Goal: Information Seeking & Learning: Learn about a topic

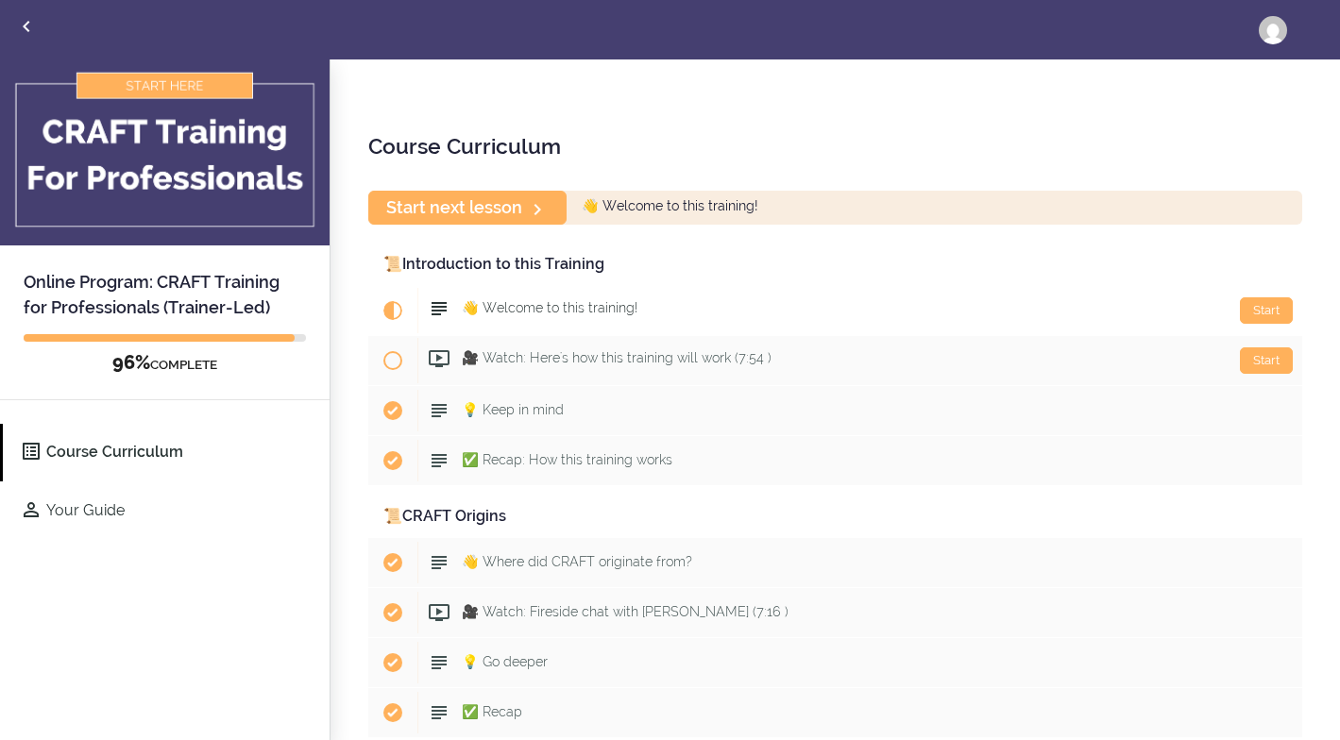
scroll to position [10291, 0]
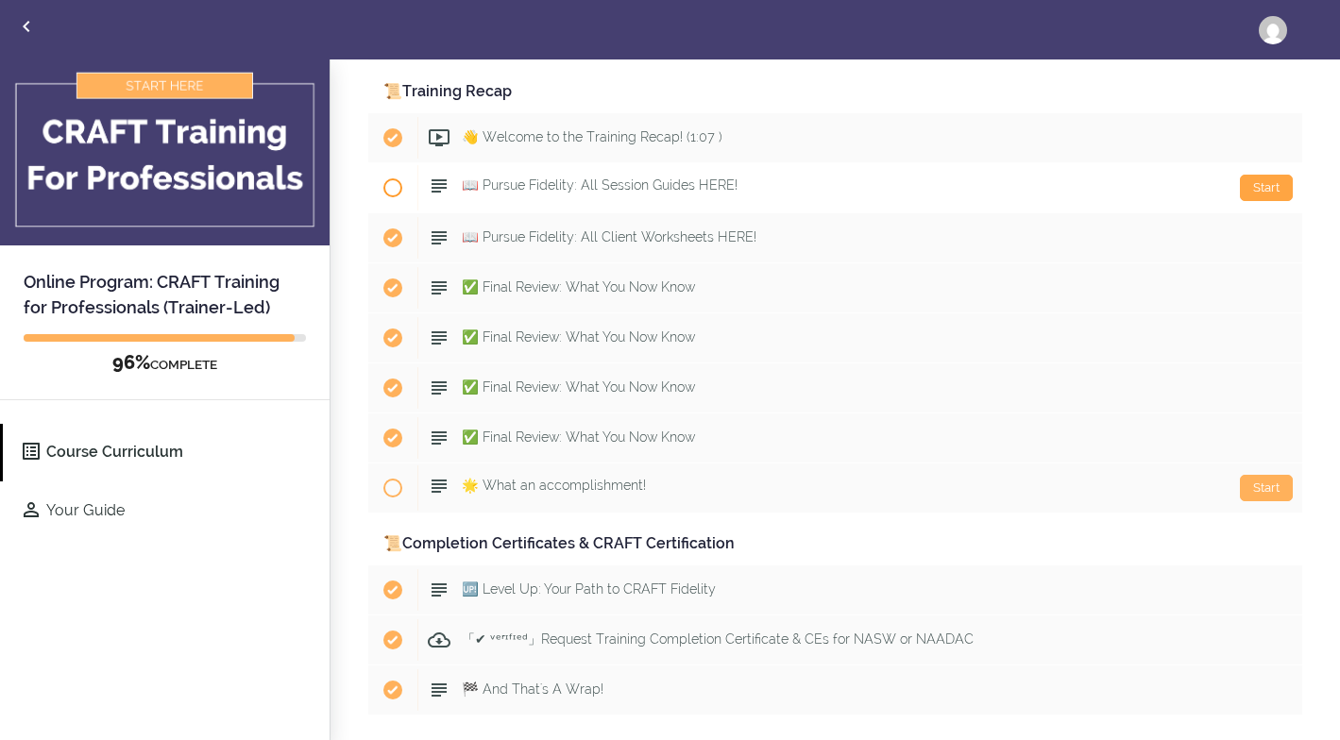
click at [1269, 184] on div "Start" at bounding box center [1266, 188] width 53 height 26
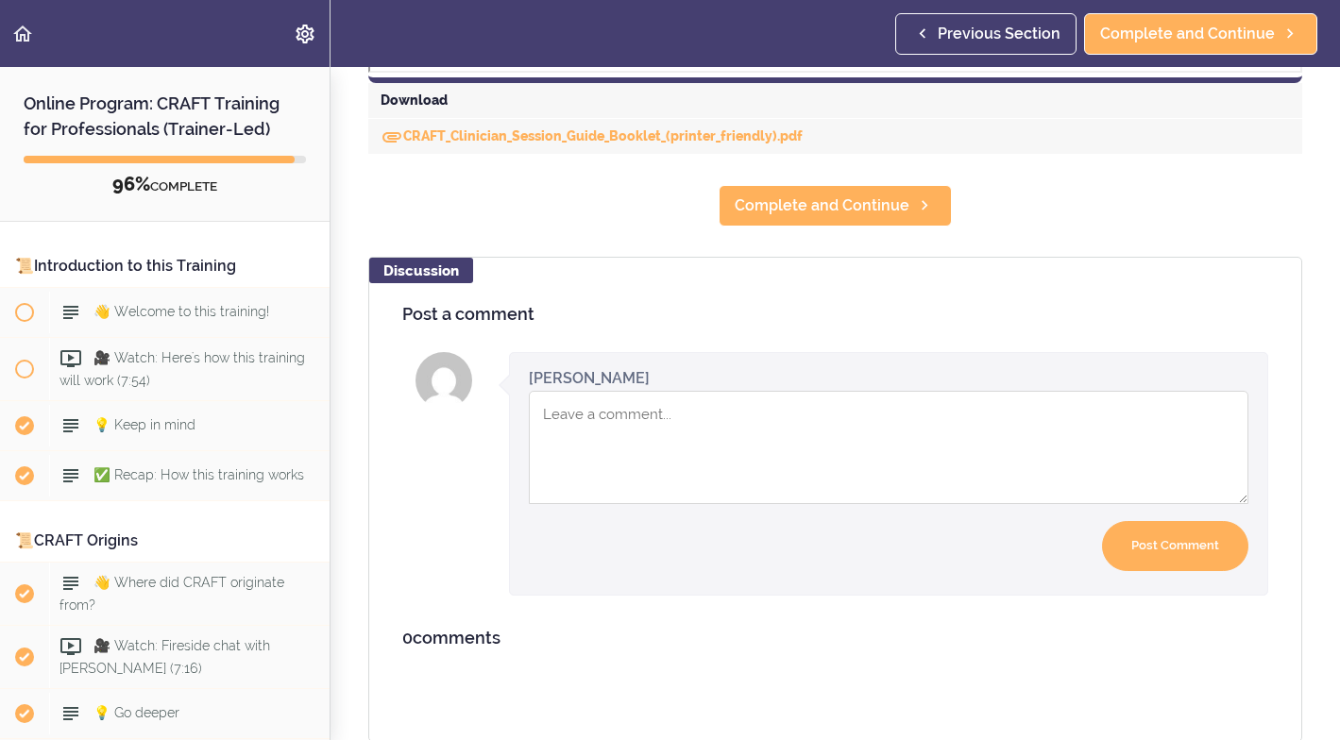
click at [22, 312] on span at bounding box center [24, 312] width 19 height 19
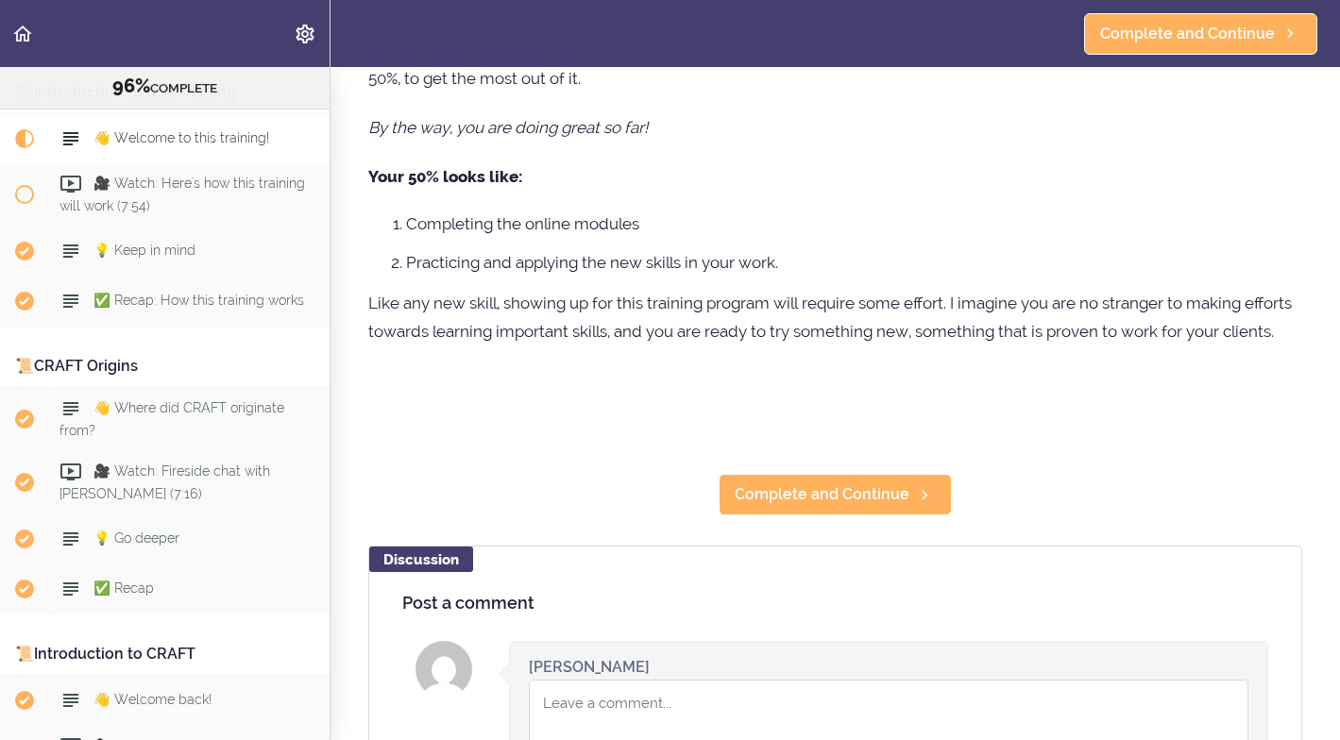
scroll to position [375, 0]
click at [23, 195] on span at bounding box center [24, 194] width 19 height 19
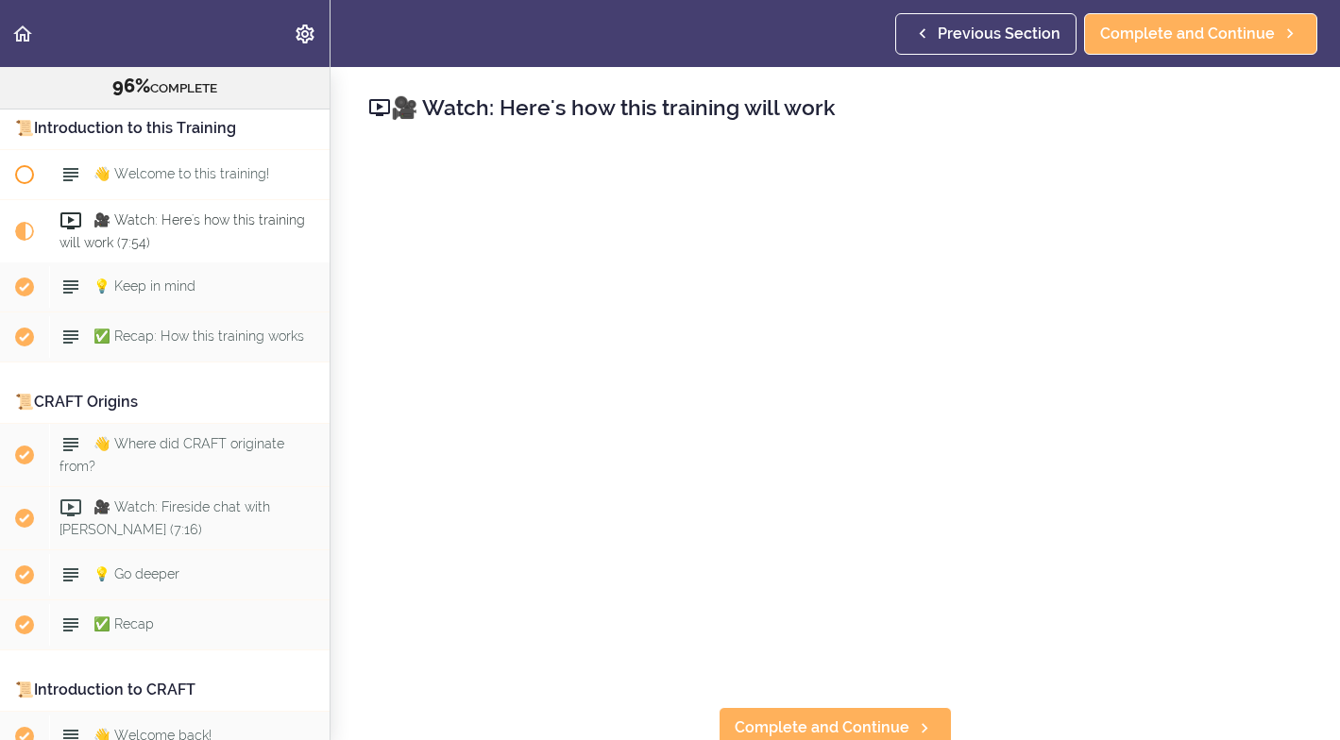
scroll to position [101, 0]
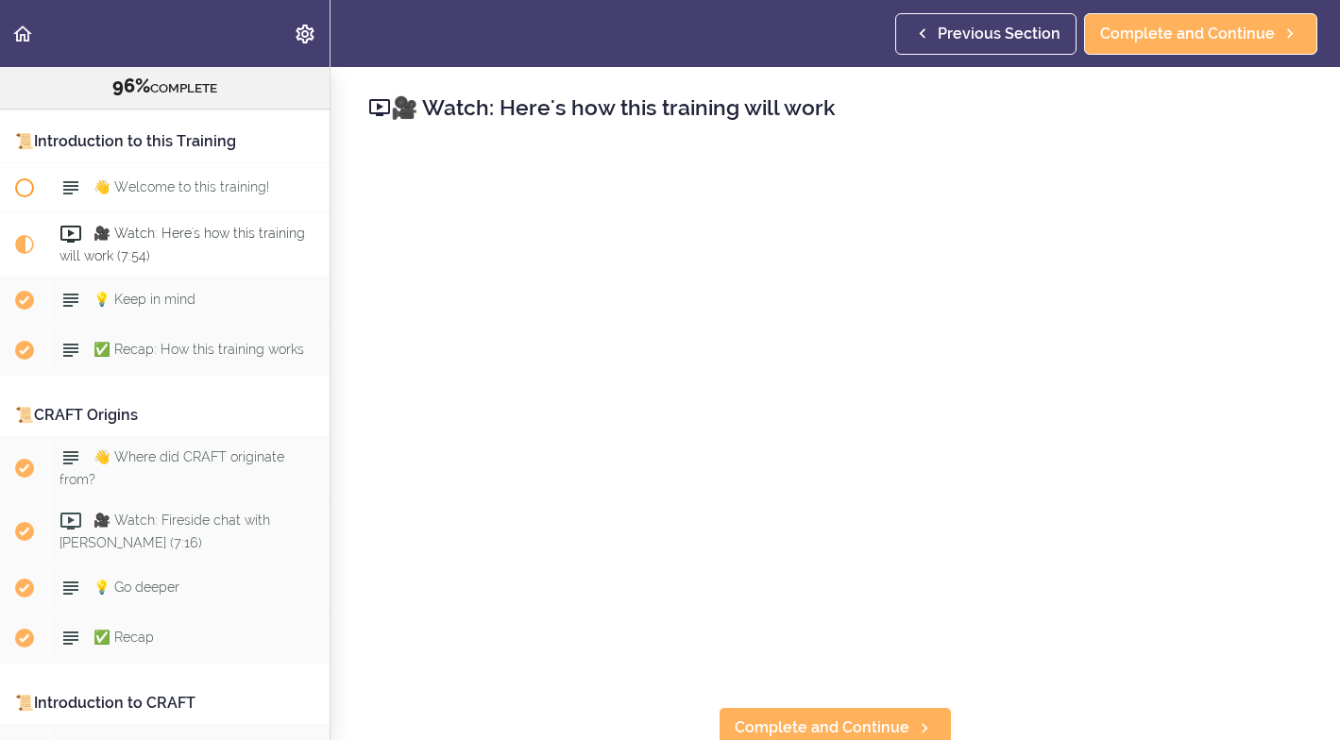
click at [23, 185] on span at bounding box center [24, 187] width 19 height 19
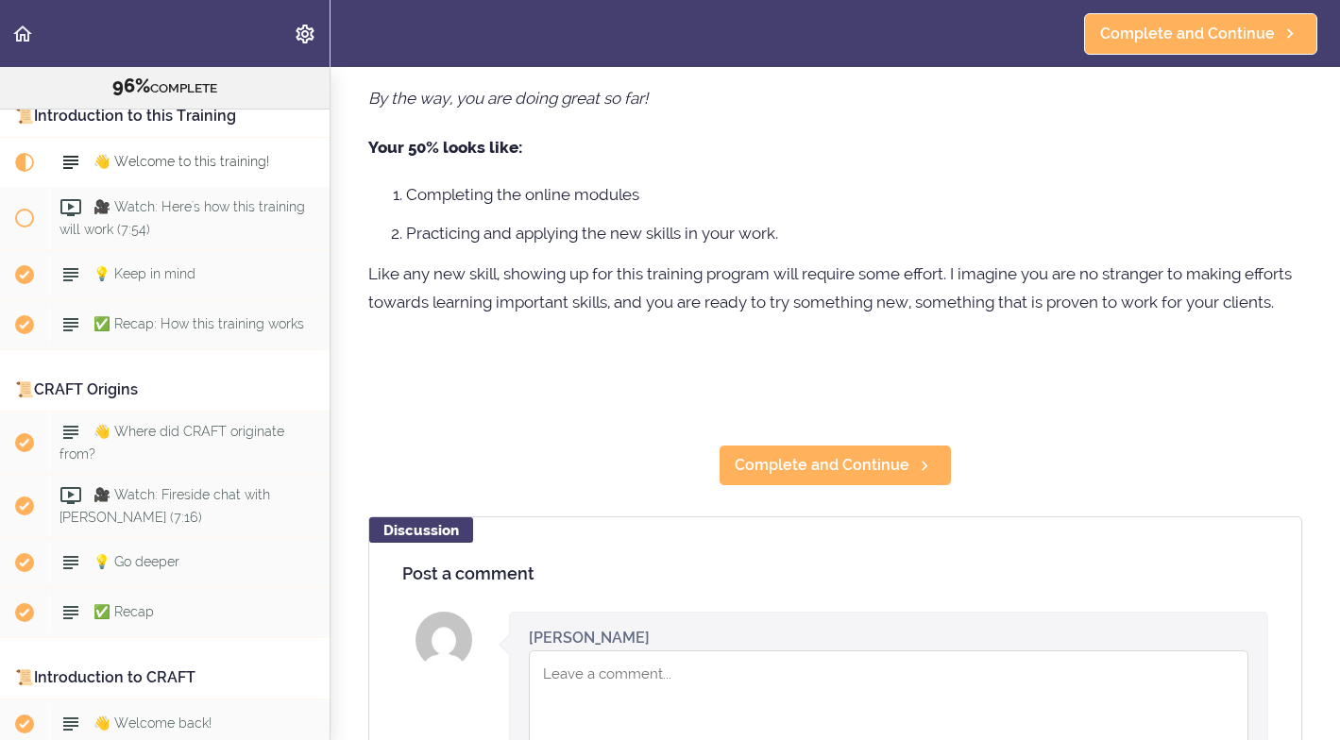
scroll to position [408, 0]
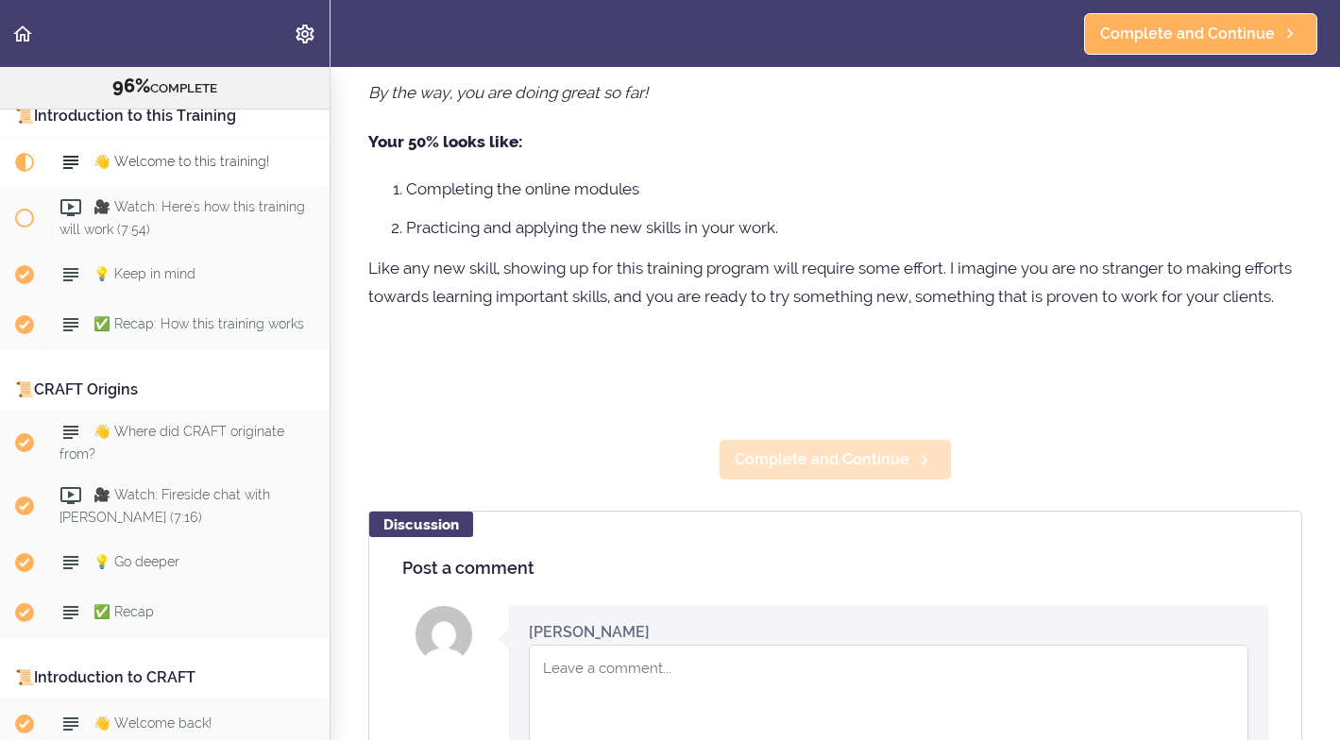
click at [831, 457] on span "Complete and Continue" at bounding box center [822, 460] width 175 height 23
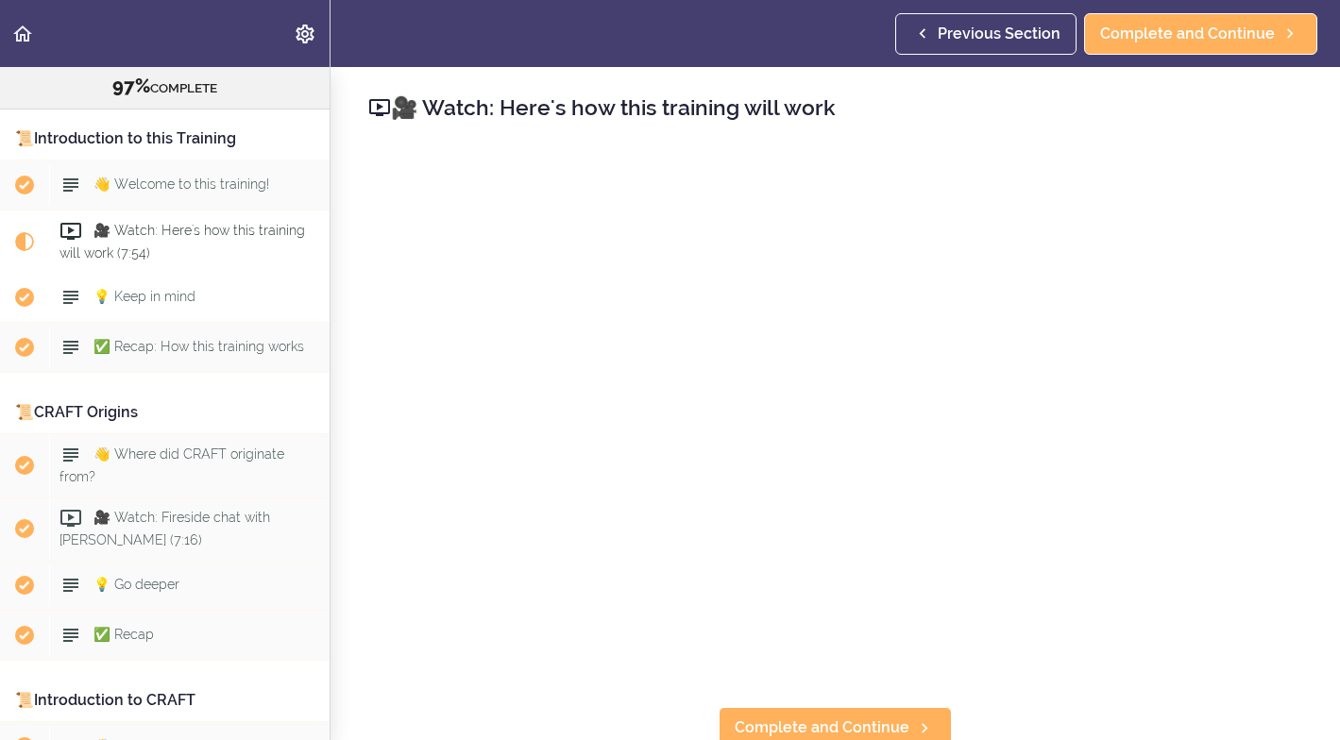
scroll to position [99, 0]
